Goal: Task Accomplishment & Management: Manage account settings

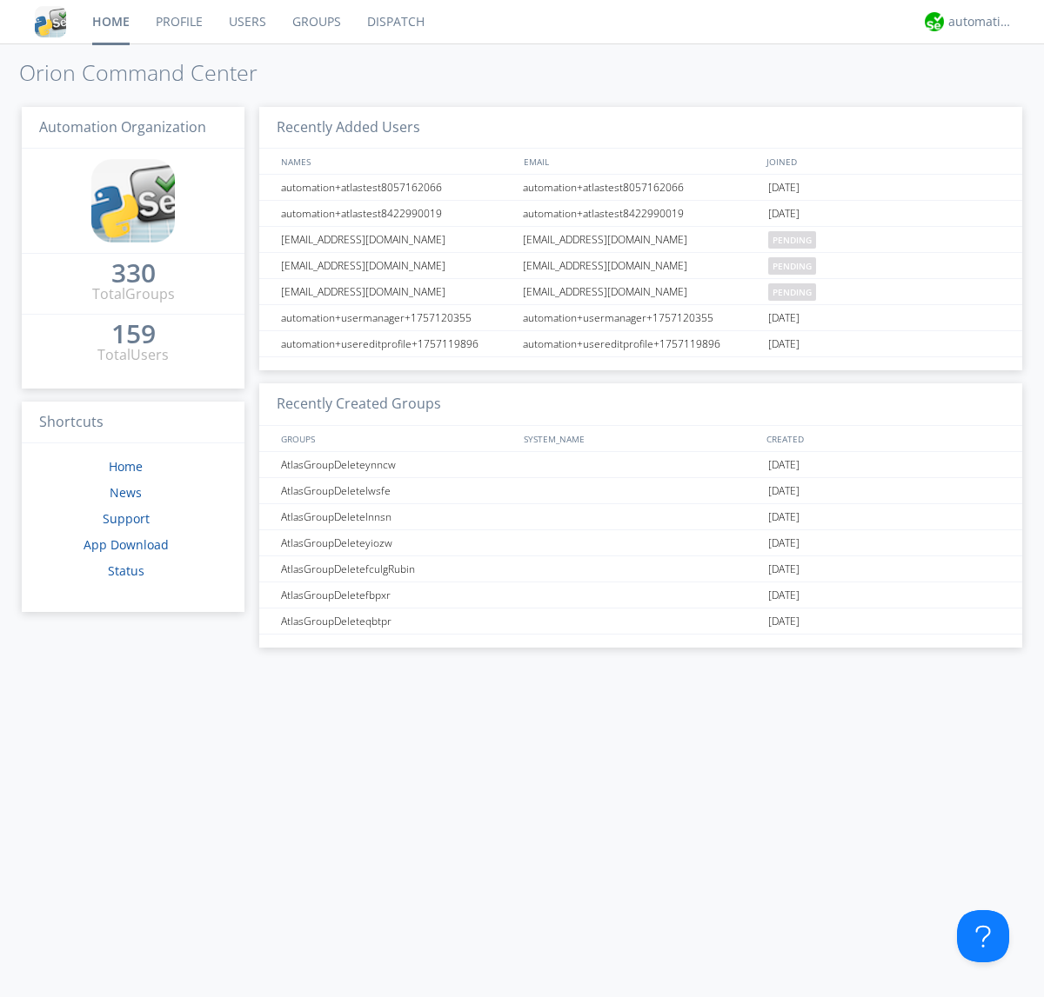
click at [246, 22] on link "Users" at bounding box center [247, 21] width 63 height 43
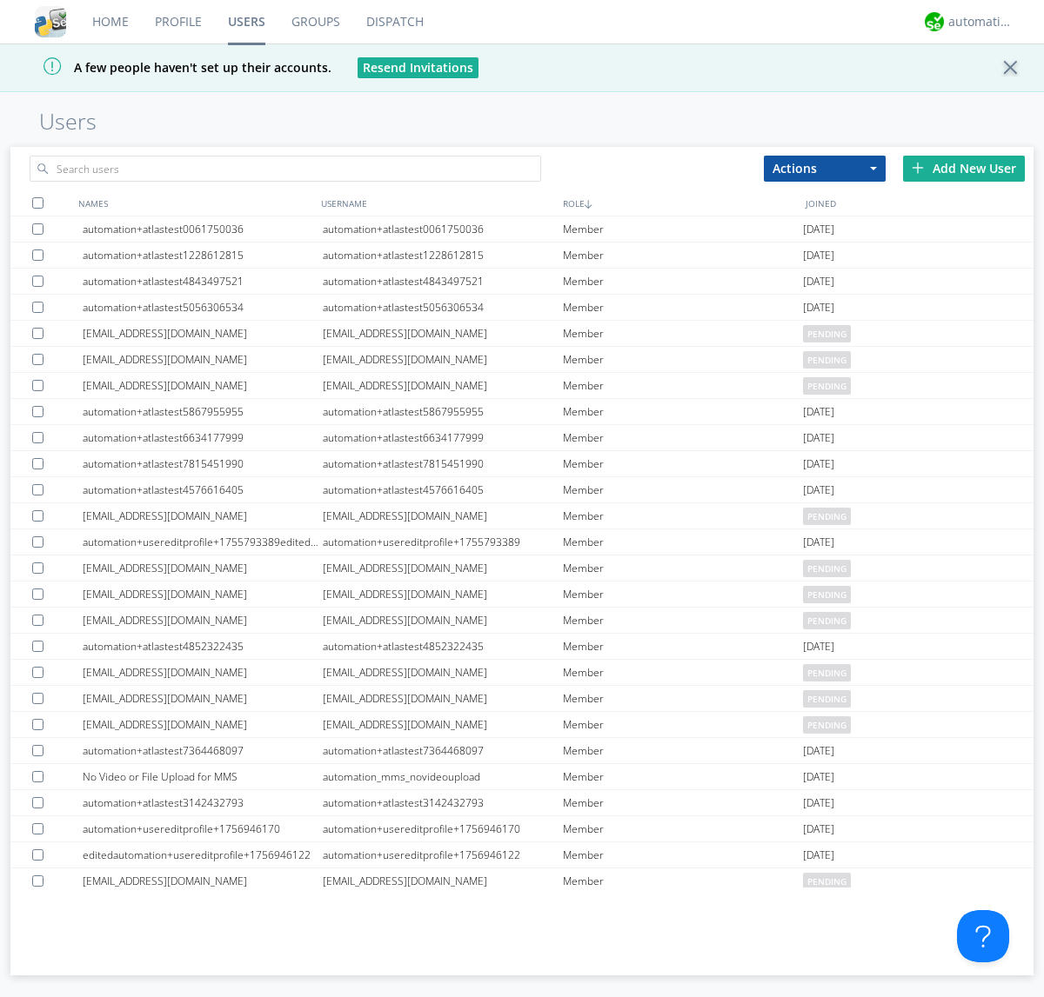
click at [964, 168] on div "Add New User" at bounding box center [964, 169] width 122 height 26
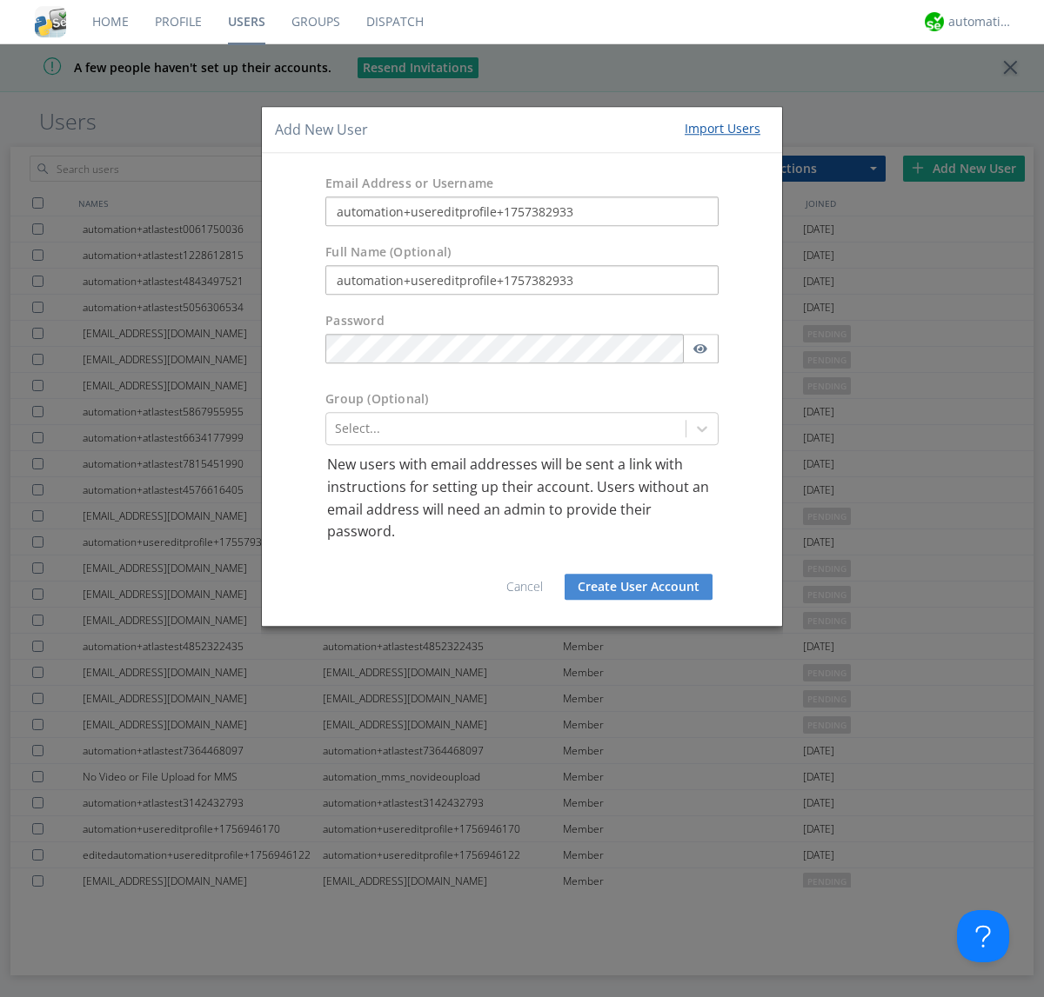
click at [638, 586] on button "Create User Account" at bounding box center [638, 587] width 148 height 26
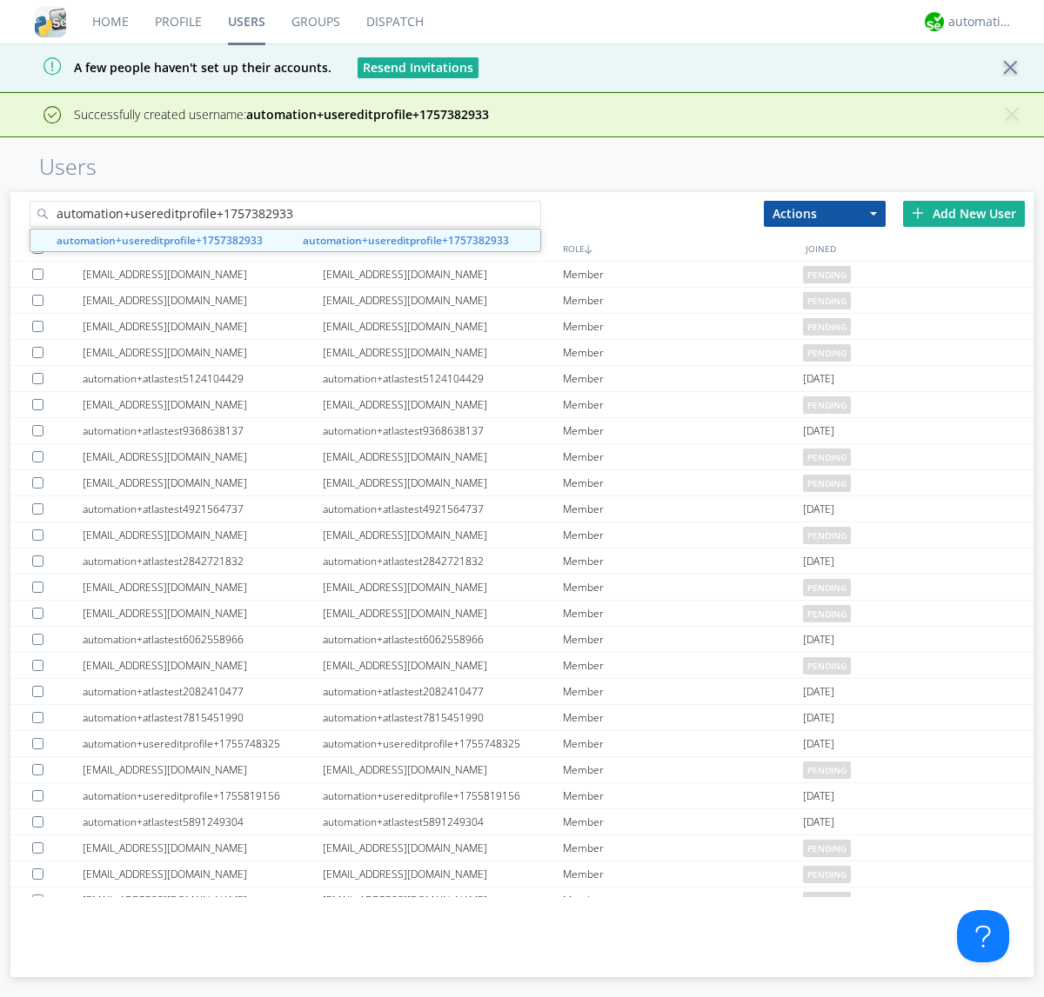
type input "automation+usereditprofile+1757382933"
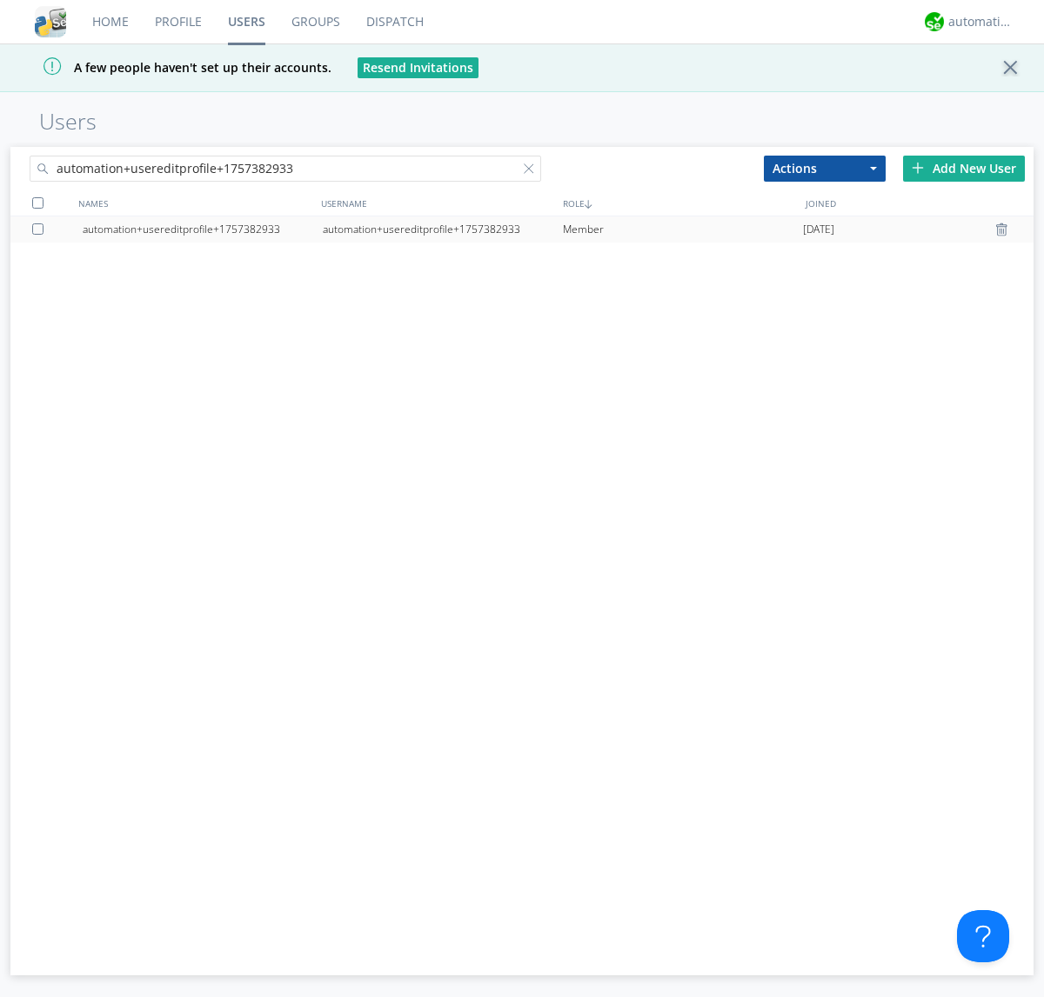
click at [442, 229] on div "automation+usereditprofile+1757382933" at bounding box center [443, 230] width 240 height 26
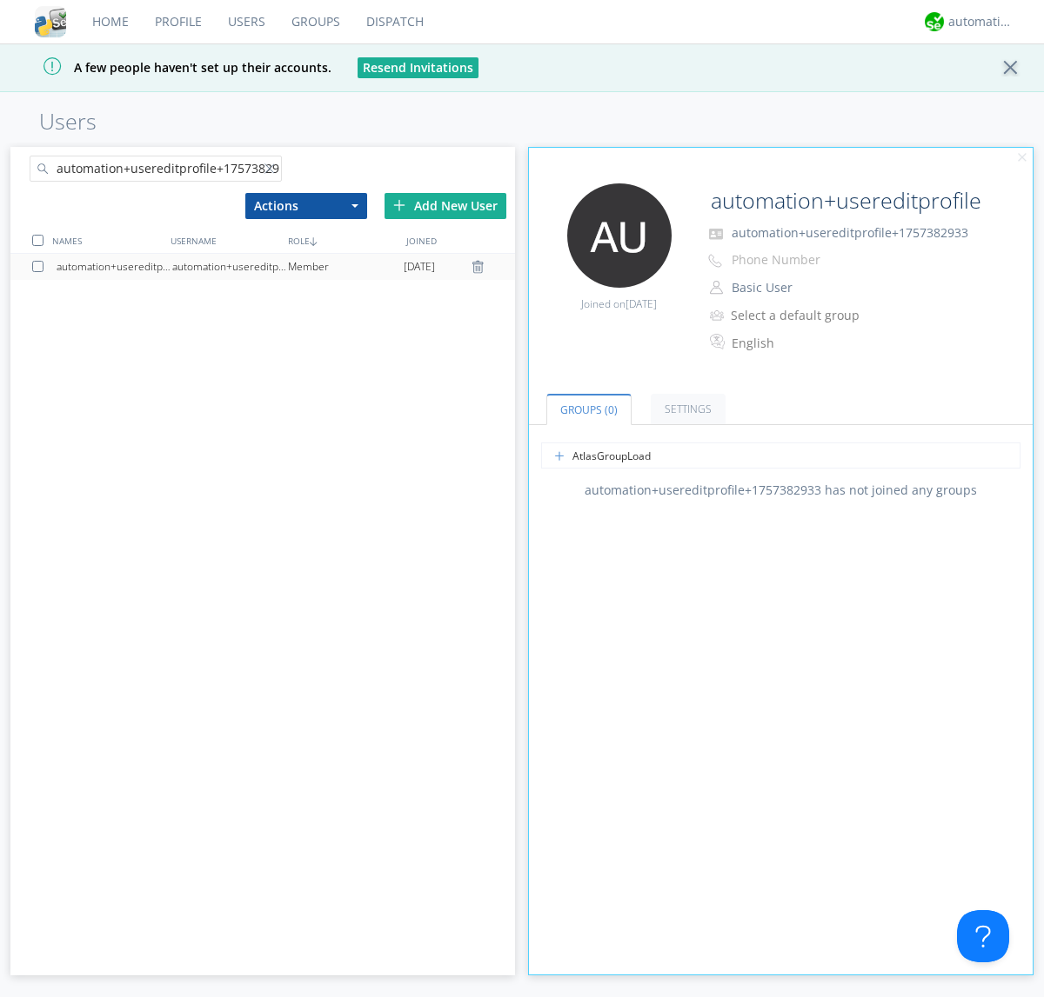
type input "AtlasGroupLoadTest"
